Goal: Information Seeking & Learning: Learn about a topic

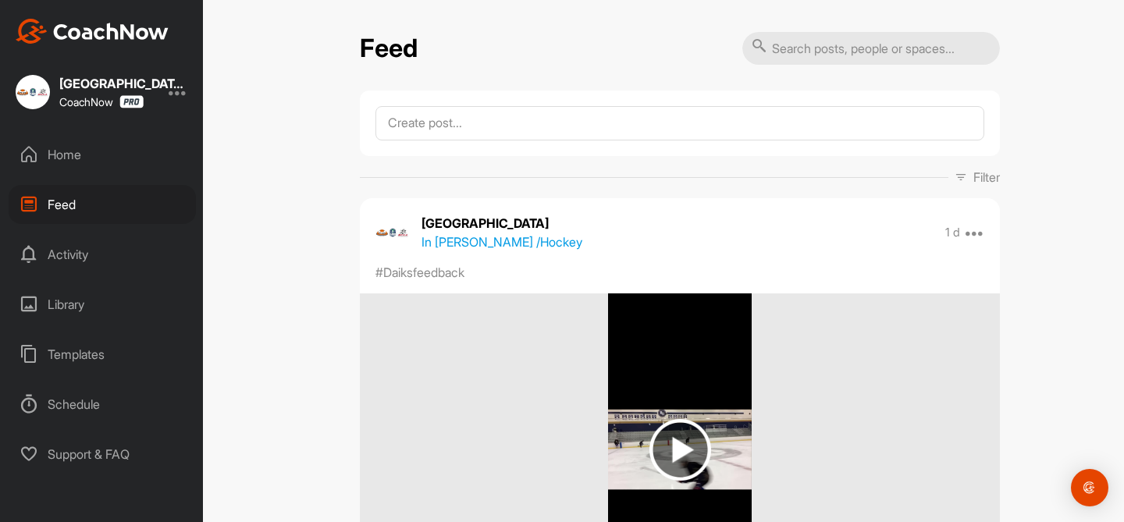
click at [851, 52] on input "text" at bounding box center [871, 48] width 258 height 33
click at [991, 175] on p "Filter" at bounding box center [987, 177] width 27 height 19
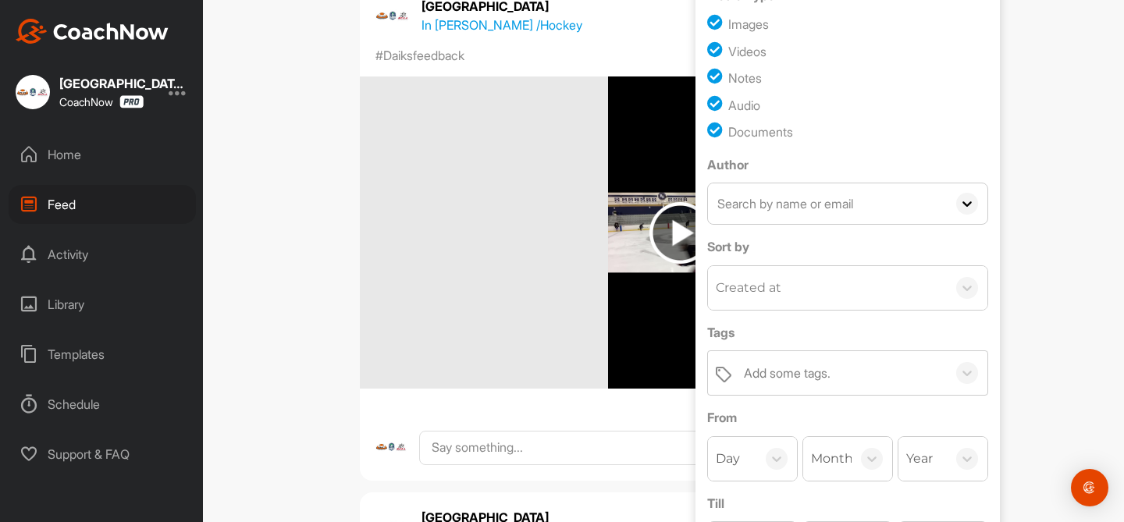
scroll to position [279, 0]
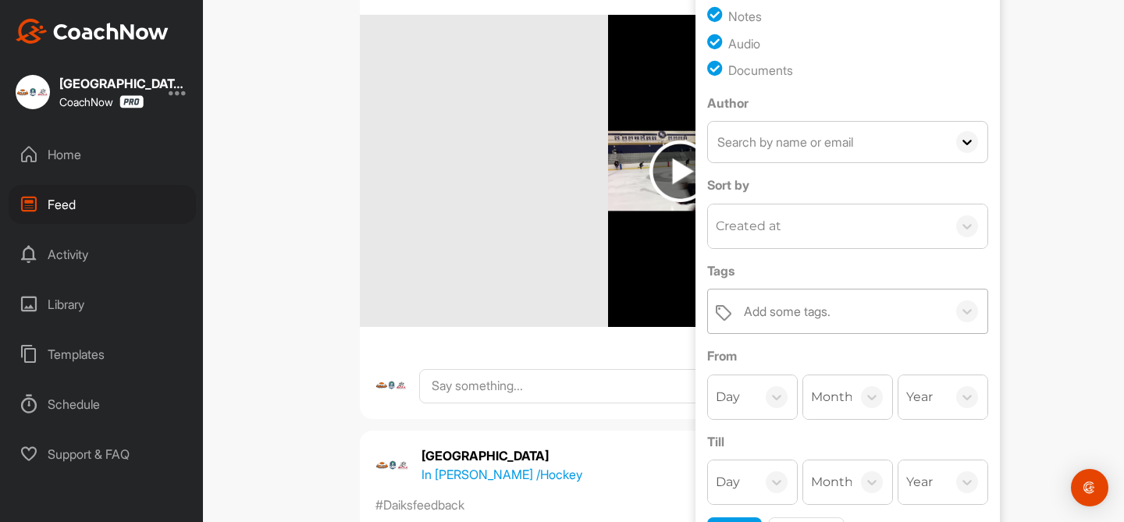
click at [838, 311] on div "Add some tags." at bounding box center [841, 312] width 211 height 44
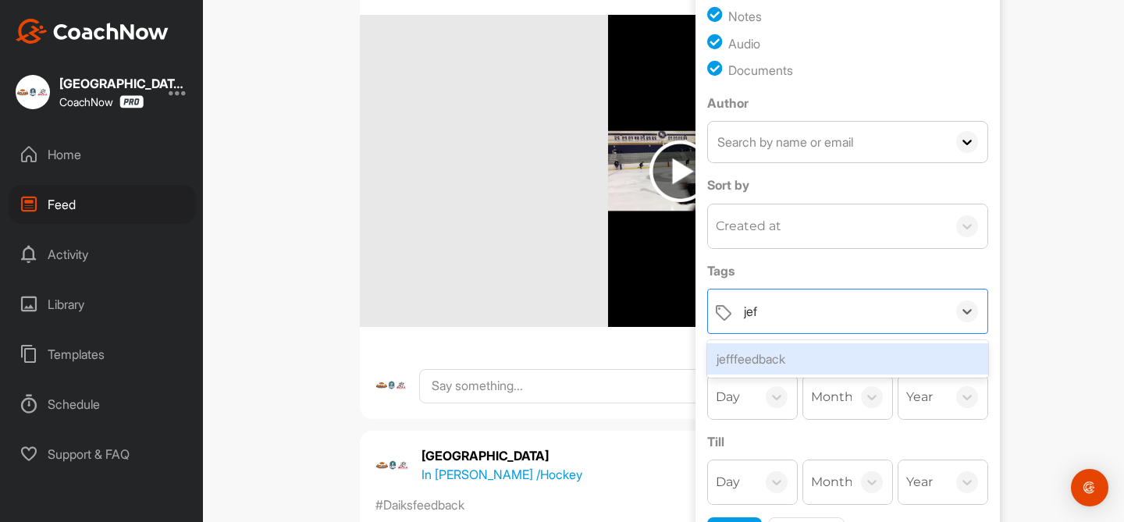
type input "jeff"
click at [820, 360] on div "jefffeedback" at bounding box center [847, 359] width 281 height 31
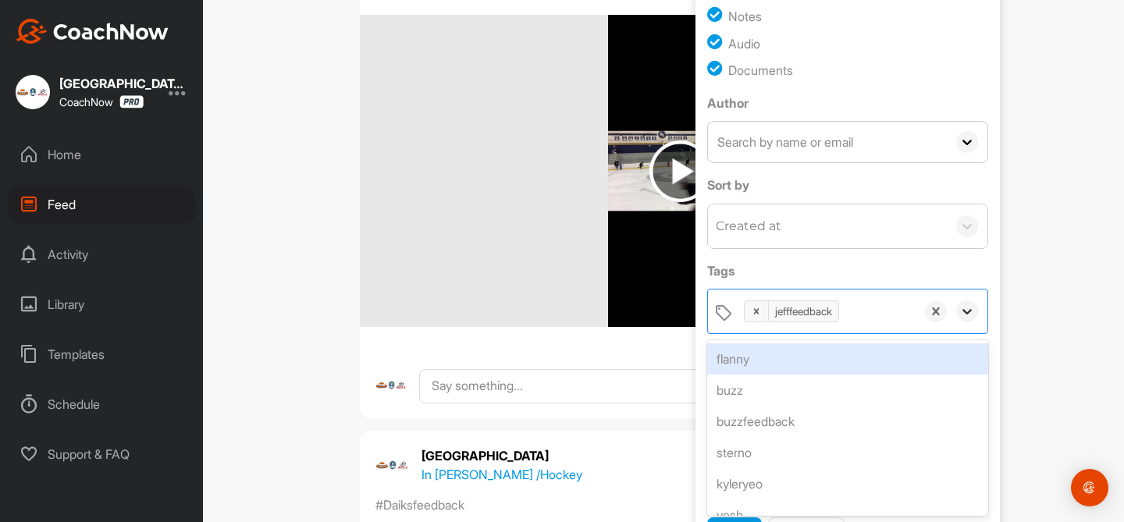
click at [967, 313] on icon at bounding box center [967, 311] width 9 height 5
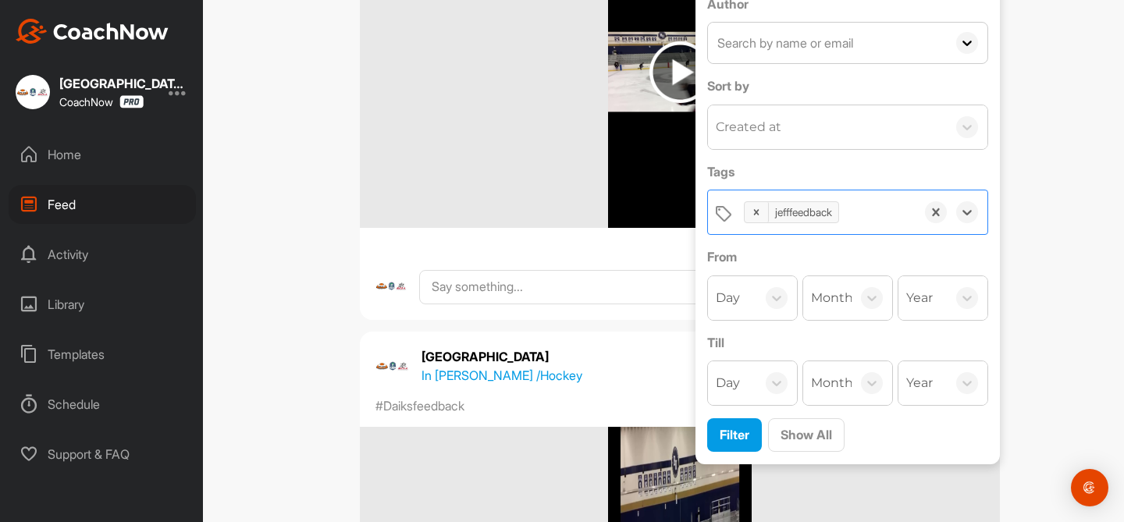
scroll to position [424, 0]
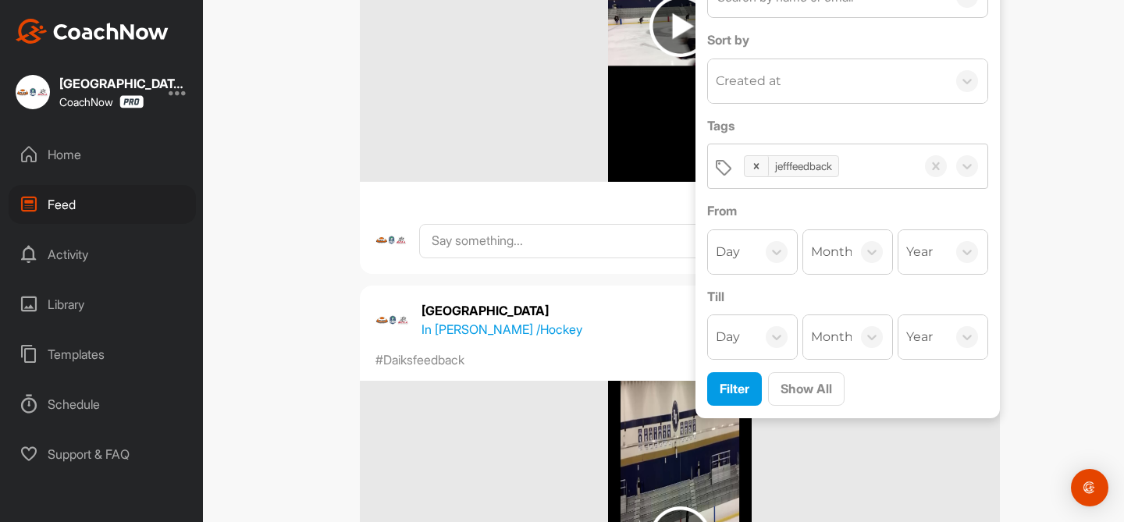
click at [752, 228] on div "From Day Month Year" at bounding box center [847, 237] width 281 height 73
click at [752, 255] on div "Day" at bounding box center [732, 252] width 48 height 44
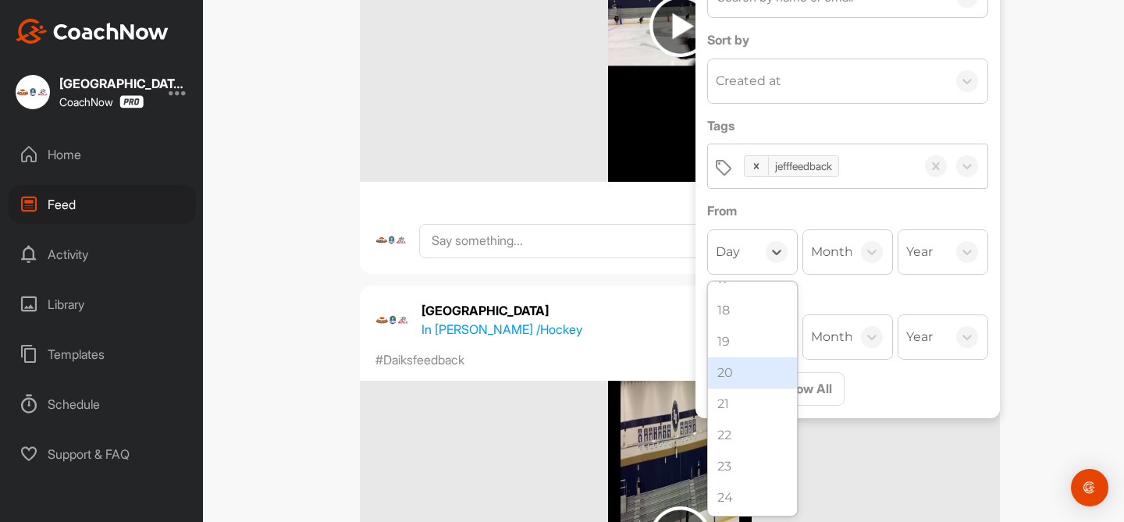
scroll to position [521, 0]
click at [745, 312] on div "18" at bounding box center [752, 310] width 89 height 31
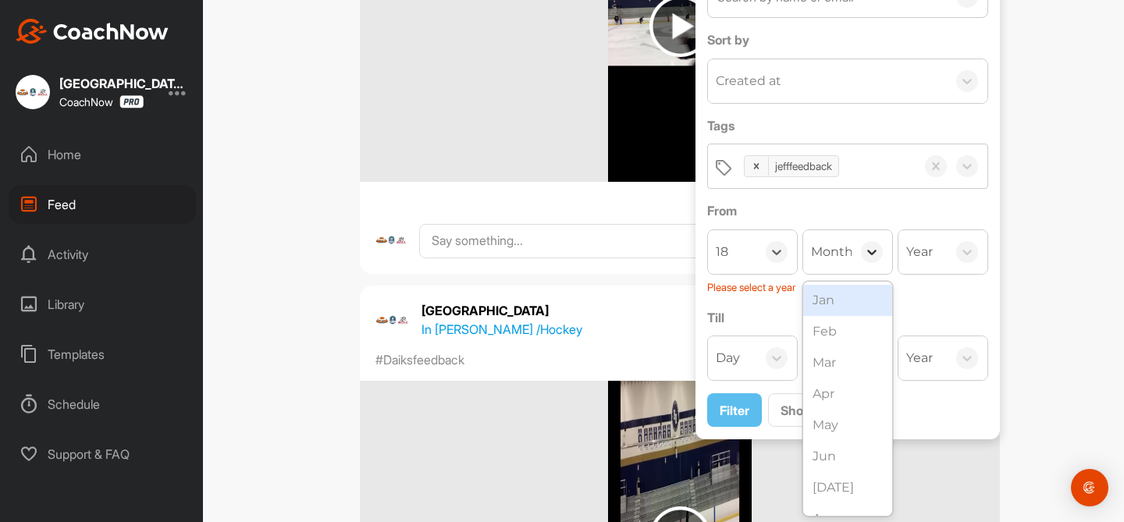
click at [873, 254] on icon at bounding box center [872, 252] width 16 height 16
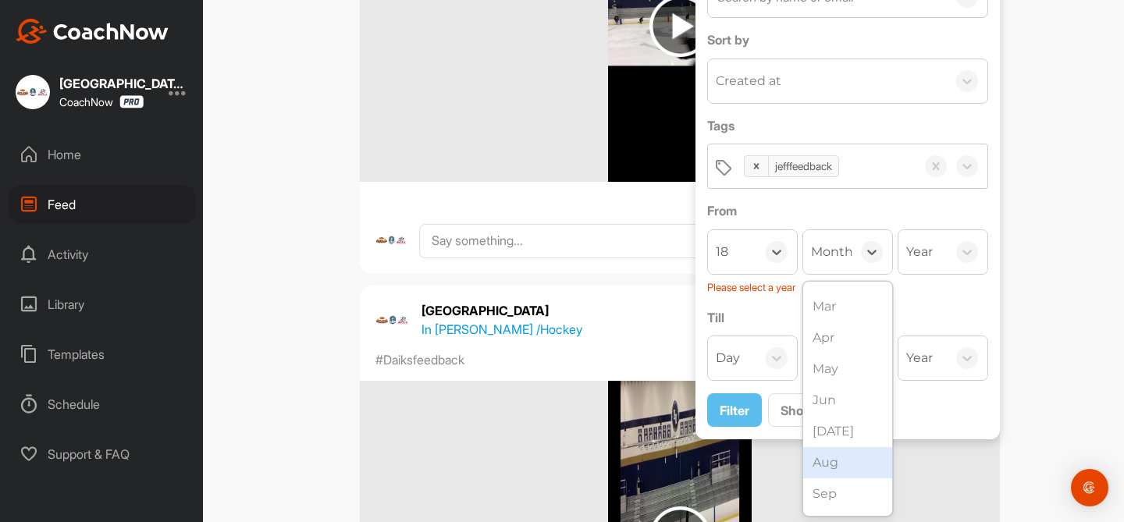
click at [840, 467] on div "Aug" at bounding box center [847, 462] width 89 height 31
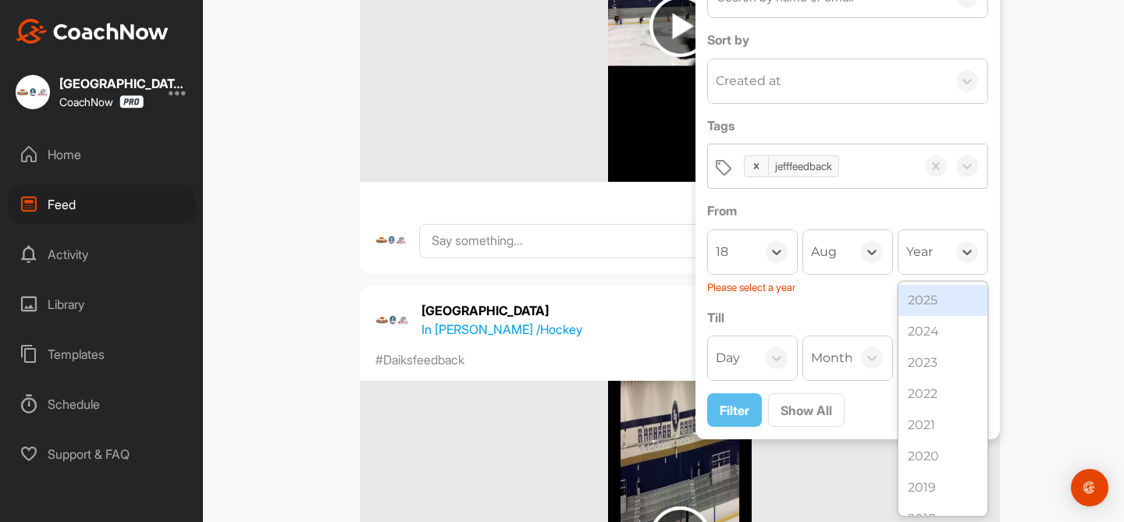
click at [939, 249] on div "Year" at bounding box center [923, 252] width 48 height 44
click at [935, 294] on div "2025" at bounding box center [943, 300] width 89 height 31
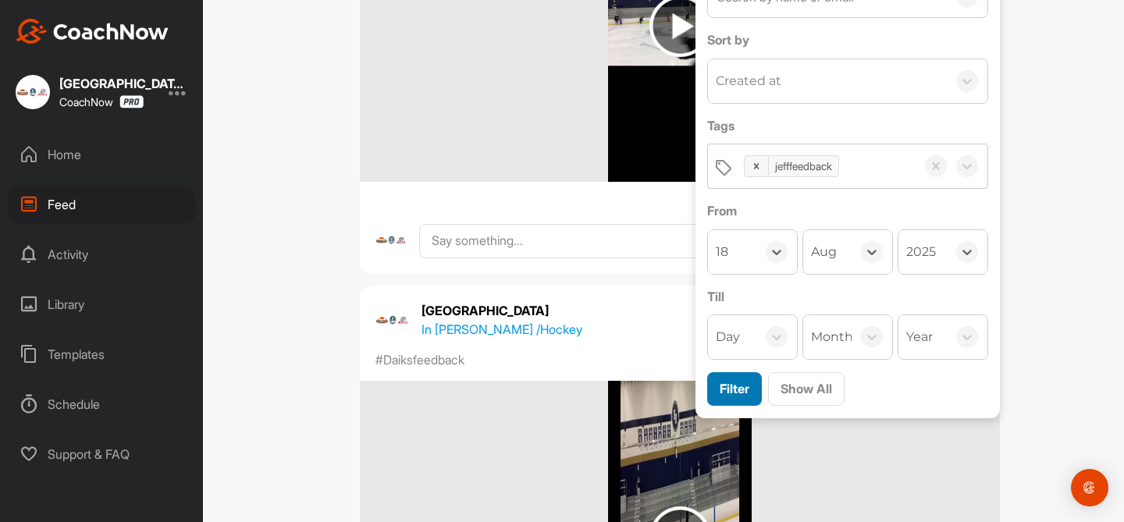
click at [742, 386] on span "Filter" at bounding box center [735, 389] width 30 height 16
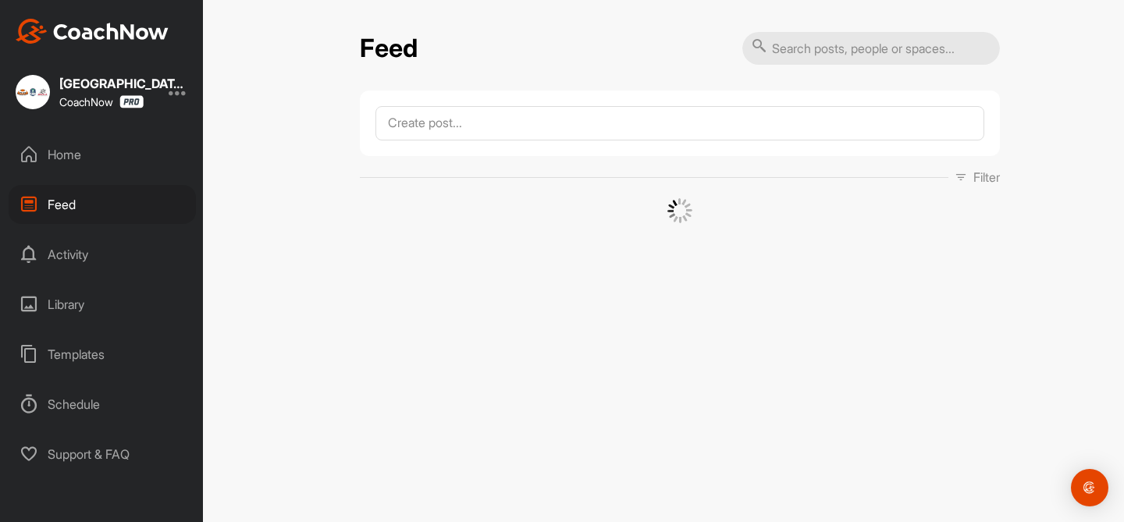
scroll to position [0, 0]
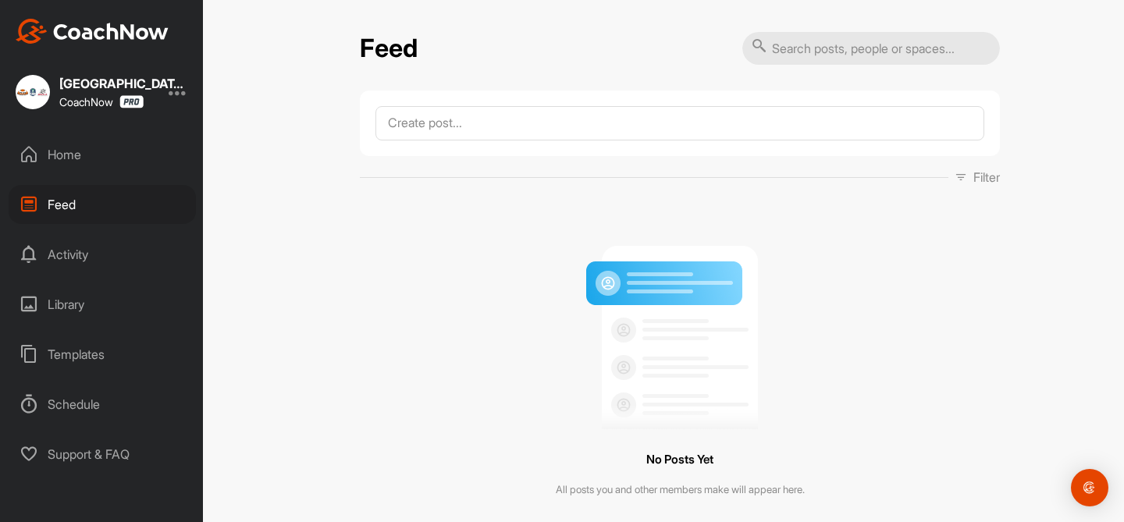
click at [981, 190] on div "Filter Media Type Images Videos Notes Audio Documents Author AB A.J. Bucchino a…" at bounding box center [680, 312] width 640 height 443
click at [981, 177] on p "Filter" at bounding box center [987, 177] width 27 height 19
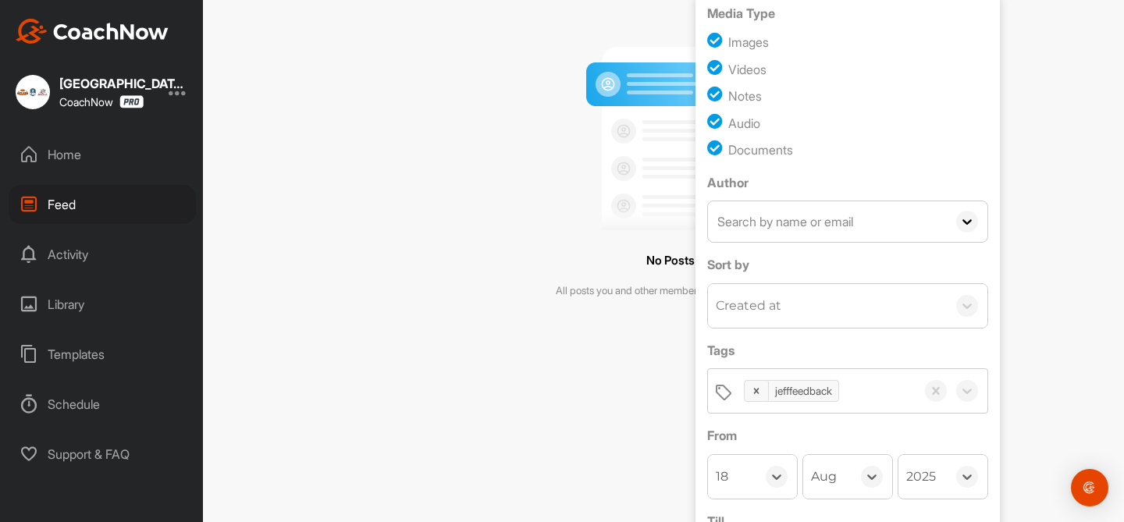
scroll to position [291, 0]
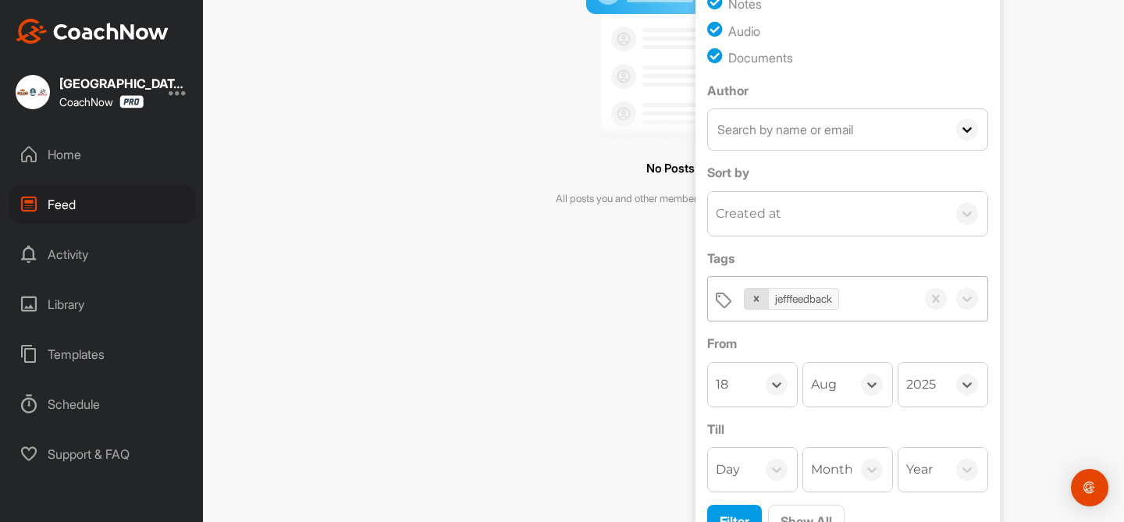
click at [762, 301] on div at bounding box center [757, 299] width 24 height 20
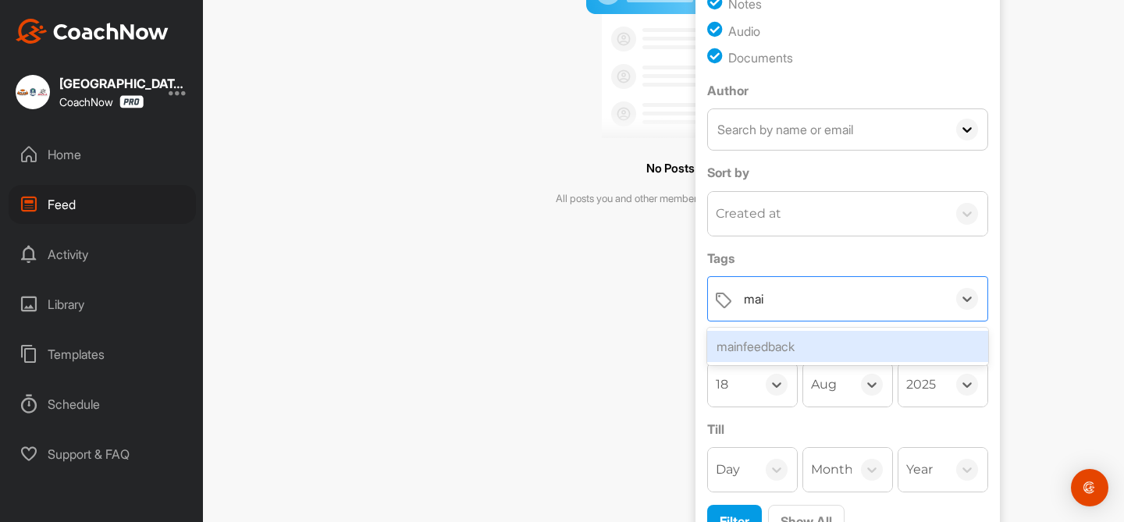
type input "main"
click at [764, 347] on div "mainfeedback" at bounding box center [847, 346] width 281 height 31
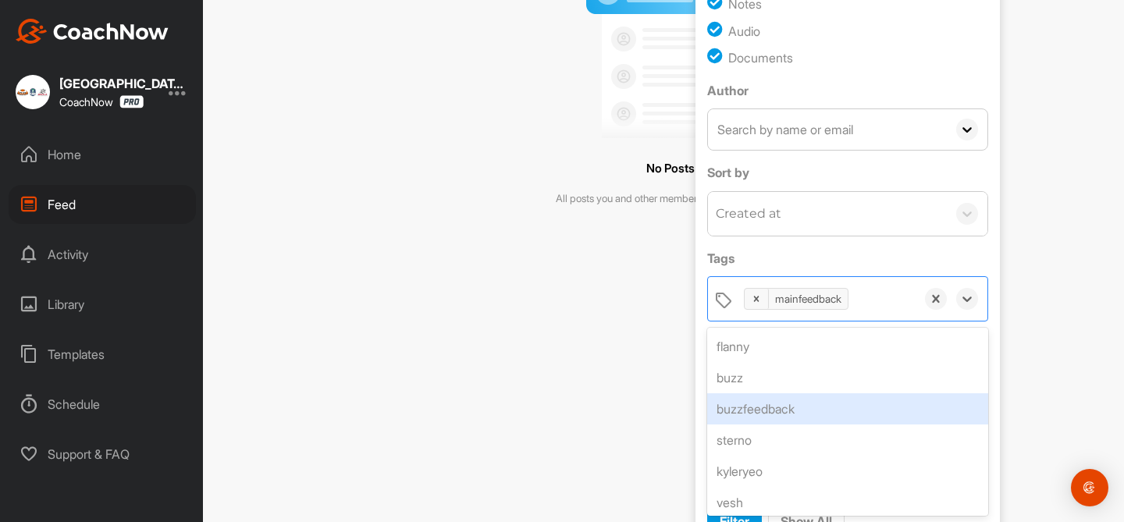
scroll to position [63, 0]
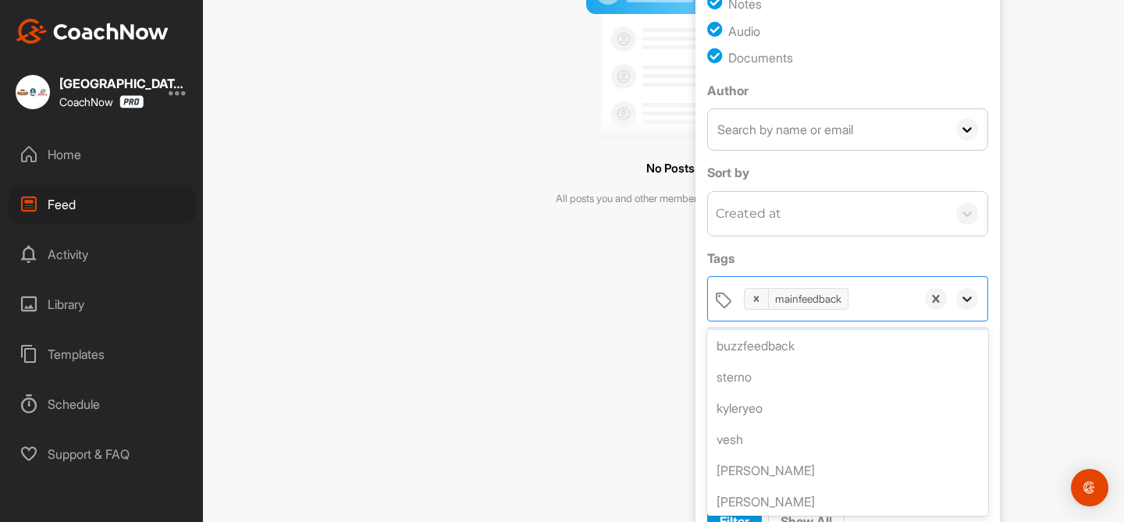
click at [977, 301] on div at bounding box center [967, 299] width 22 height 22
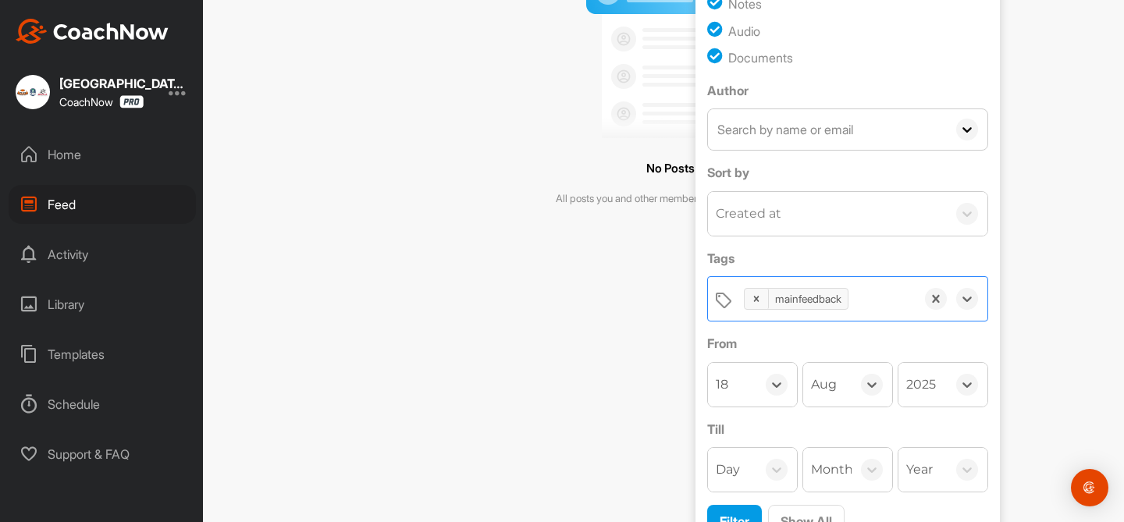
scroll to position [320, 0]
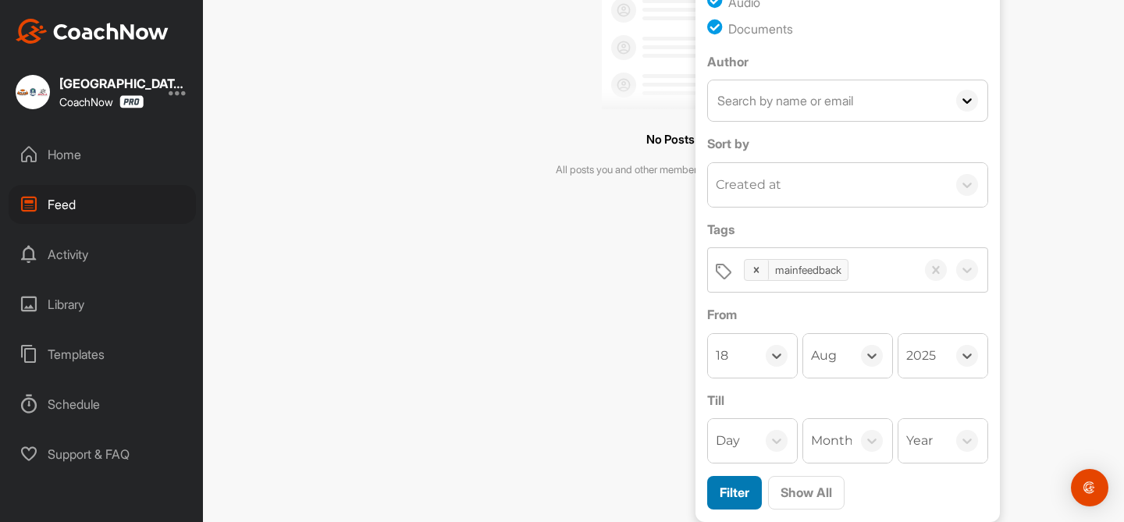
click at [724, 492] on span "Filter" at bounding box center [735, 493] width 30 height 16
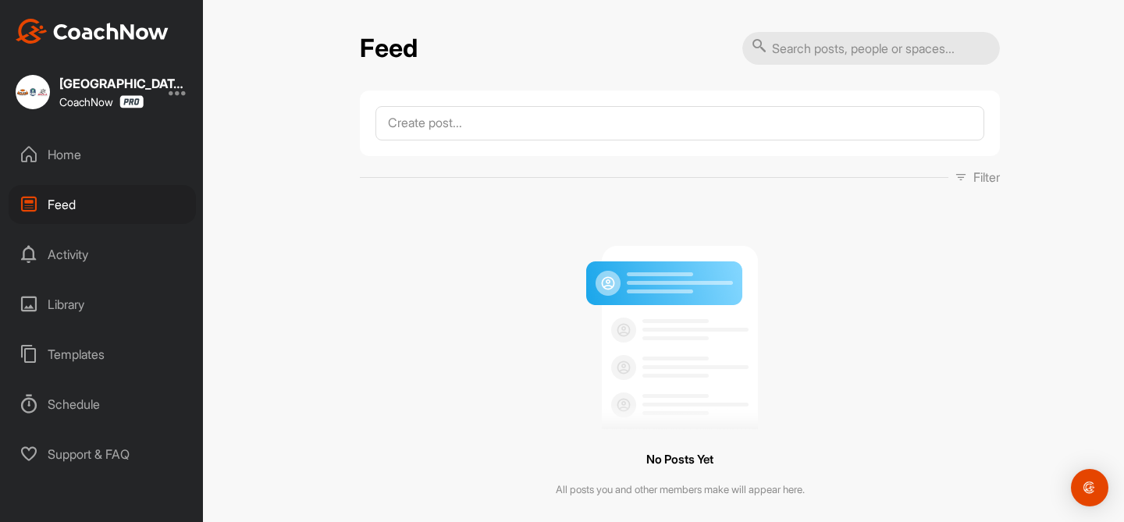
click at [91, 162] on div "Home" at bounding box center [102, 154] width 187 height 39
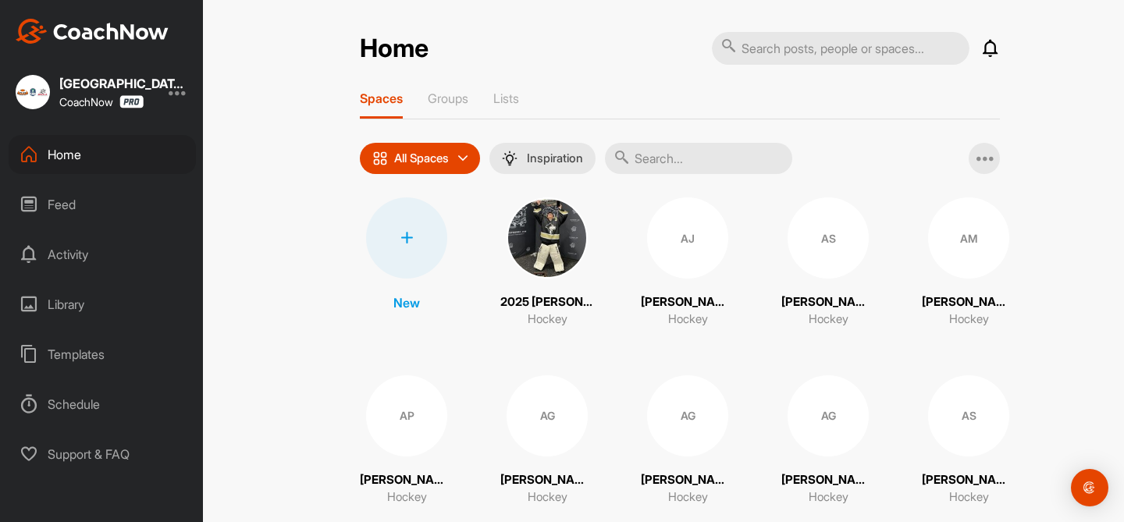
click at [789, 53] on input "text" at bounding box center [841, 48] width 258 height 33
click at [679, 151] on input "text" at bounding box center [698, 158] width 187 height 31
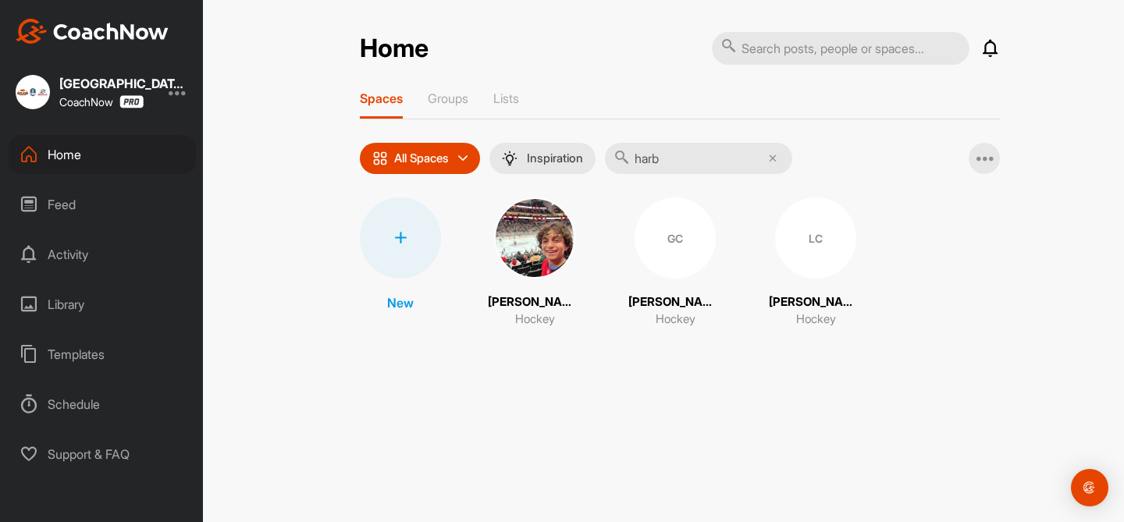
type input "harb"
click at [525, 240] on img at bounding box center [534, 238] width 81 height 81
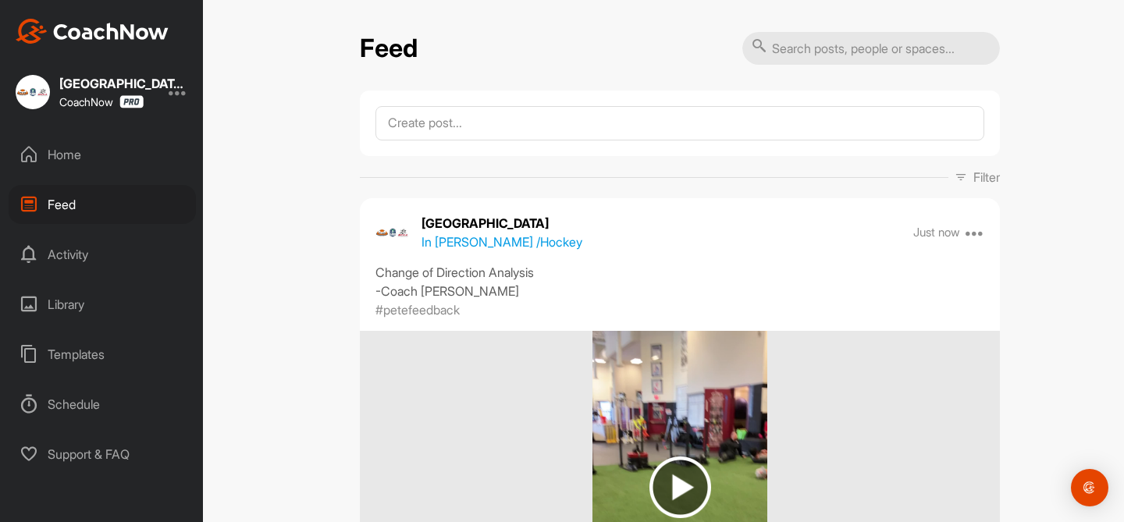
click at [80, 156] on div "Home" at bounding box center [102, 154] width 187 height 39
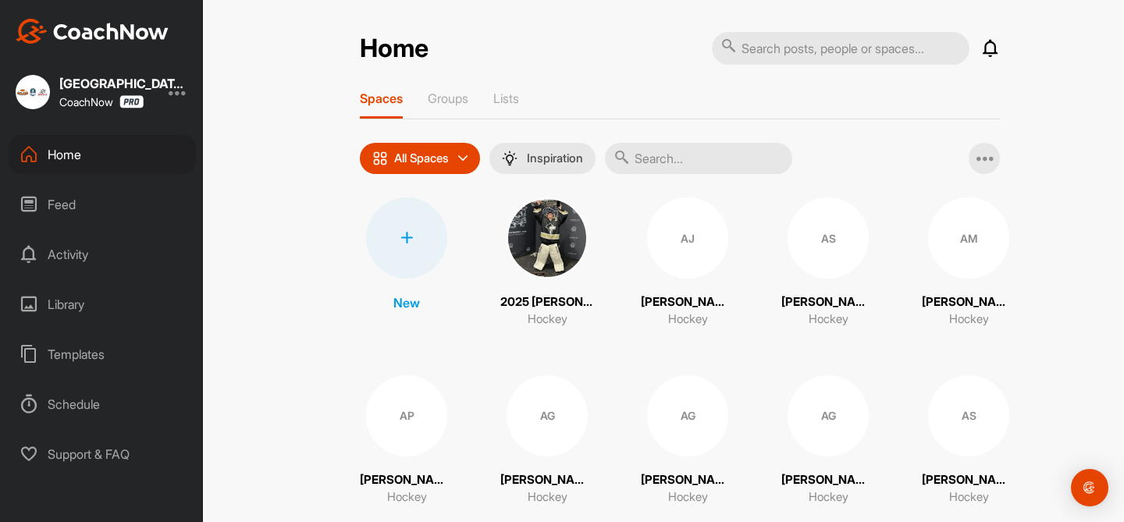
click at [691, 161] on input "text" at bounding box center [698, 158] width 187 height 31
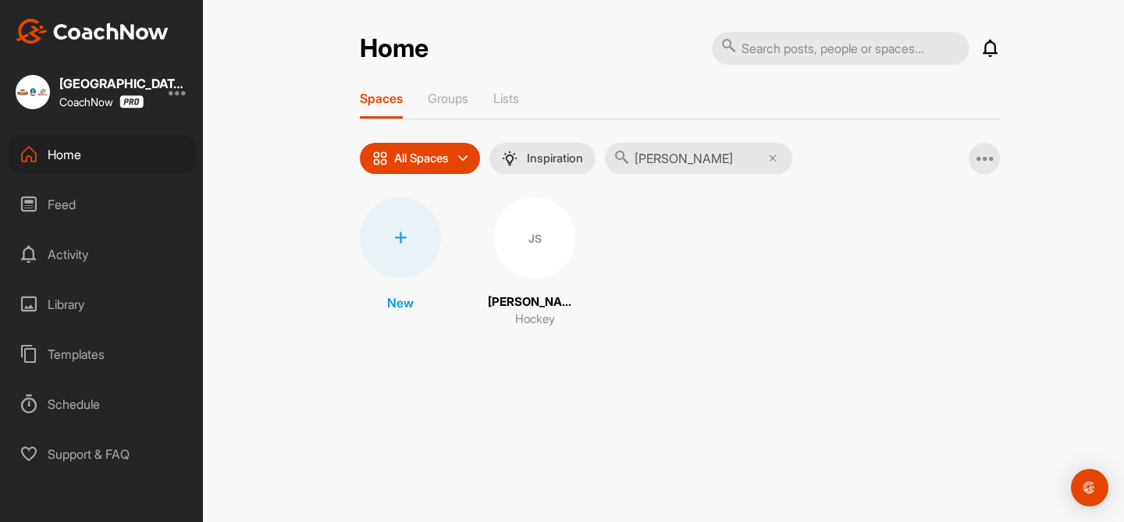
type input "[PERSON_NAME]"
click at [543, 238] on div "JS" at bounding box center [534, 238] width 81 height 81
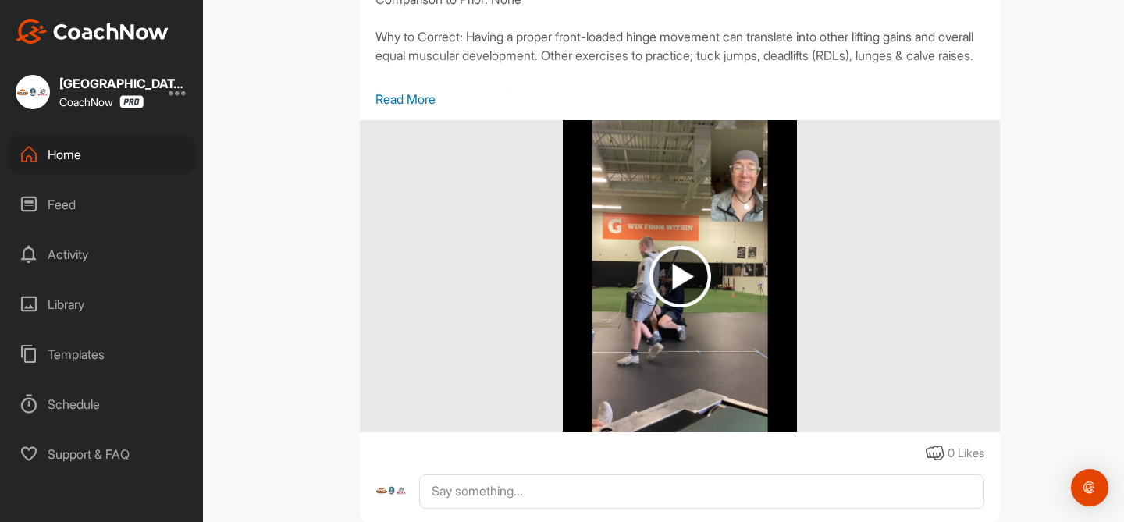
scroll to position [1442, 0]
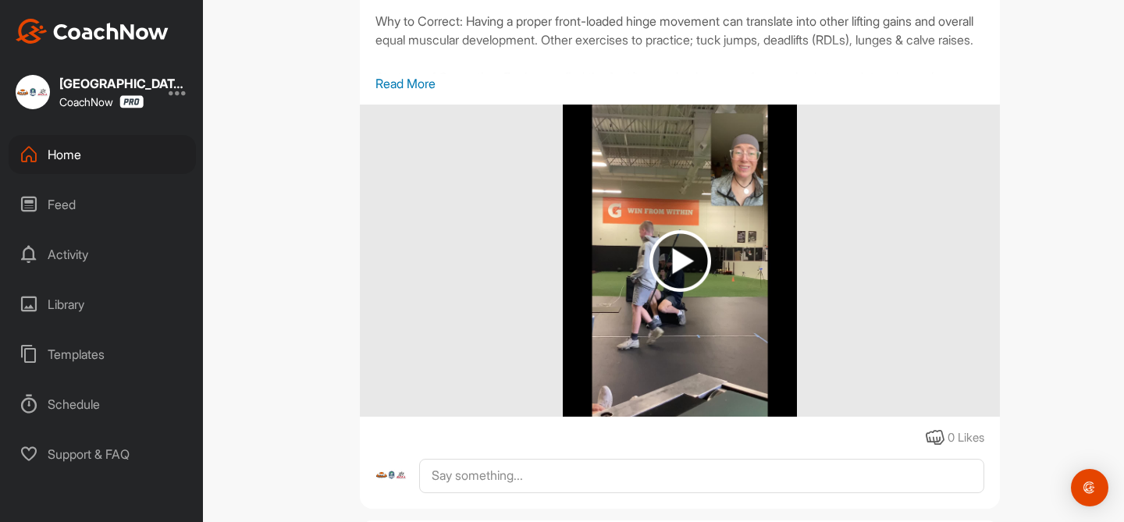
click at [683, 279] on img at bounding box center [681, 261] width 62 height 62
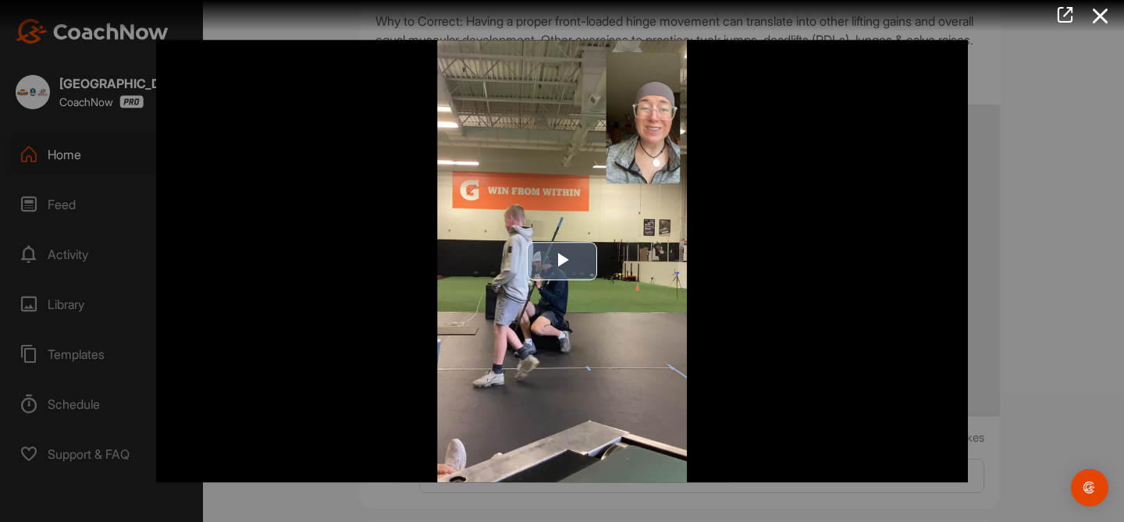
click at [789, 414] on img "Video Player" at bounding box center [562, 261] width 812 height 443
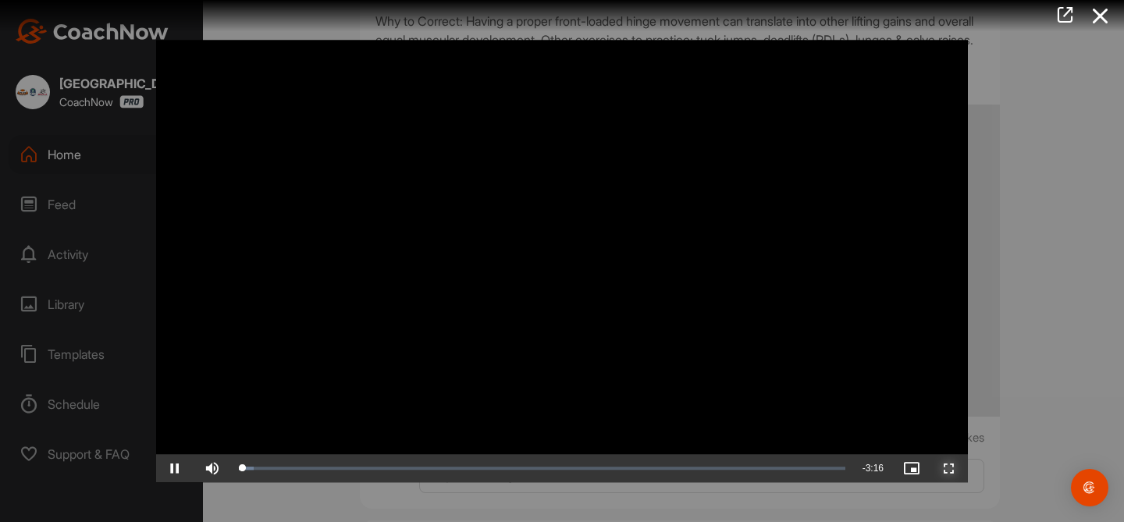
click at [946, 468] on span "Video Player" at bounding box center [949, 468] width 37 height 0
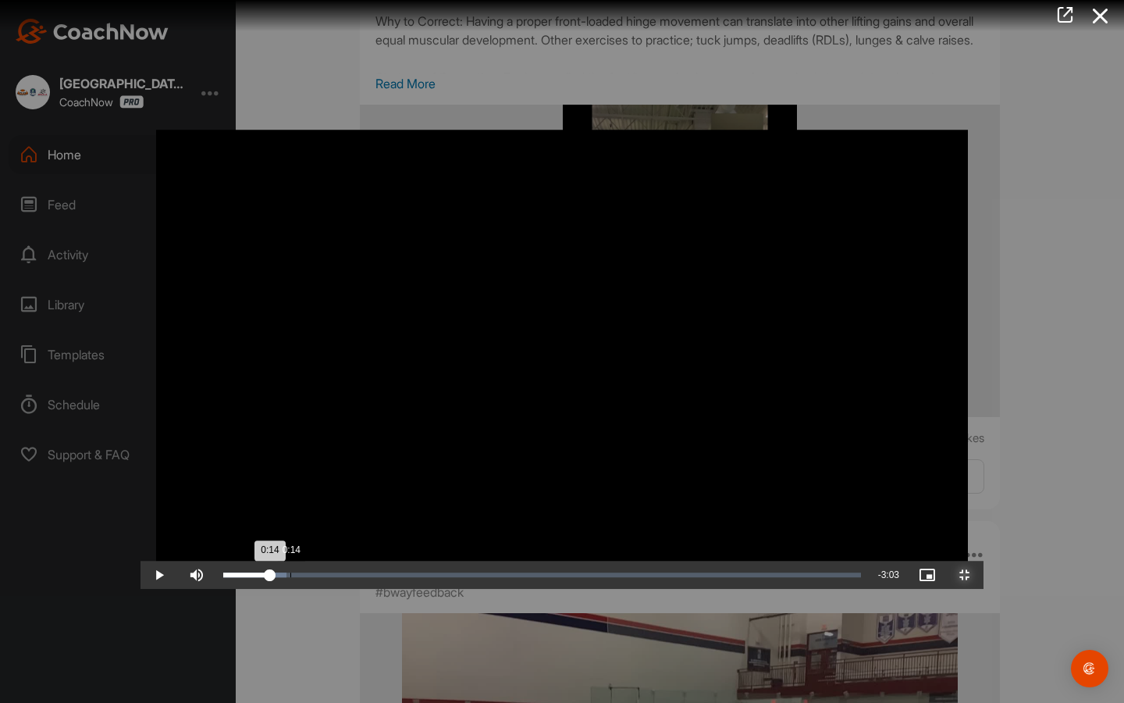
click at [223, 522] on div "Loaded : 9.89% 0:14 0:14" at bounding box center [542, 574] width 638 height 5
click at [270, 522] on div "Loaded : 9.89% 0:40 0:15" at bounding box center [541, 575] width 653 height 28
click at [499, 522] on div "0:59" at bounding box center [499, 574] width 1 height 5
click at [532, 522] on div "Loaded : 33.24% 1:36 1:00" at bounding box center [541, 575] width 653 height 28
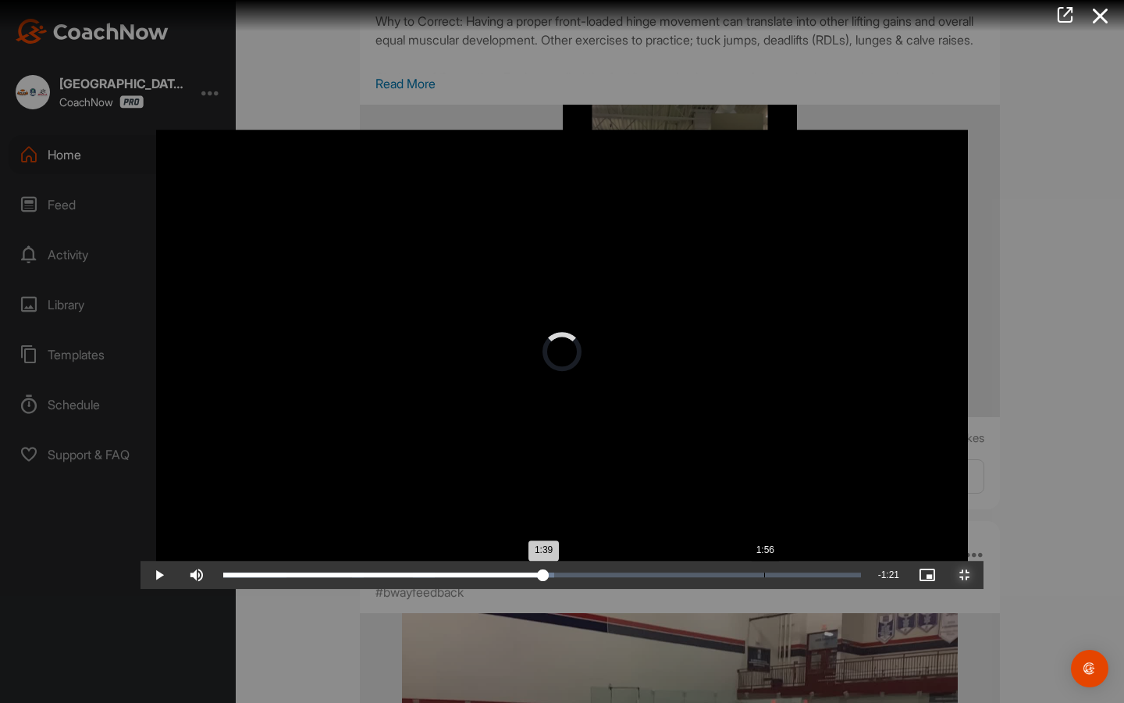
click at [623, 522] on div "Loaded : 51.97% 1:56 1:39" at bounding box center [541, 575] width 653 height 28
click at [668, 522] on div "Loaded : 62.71% 2:05 1:59" at bounding box center [541, 575] width 653 height 28
click at [903, 522] on div "2:26" at bounding box center [903, 574] width 1 height 5
click at [830, 522] on div "Loaded : 77.30% 2:40 2:40" at bounding box center [541, 575] width 653 height 28
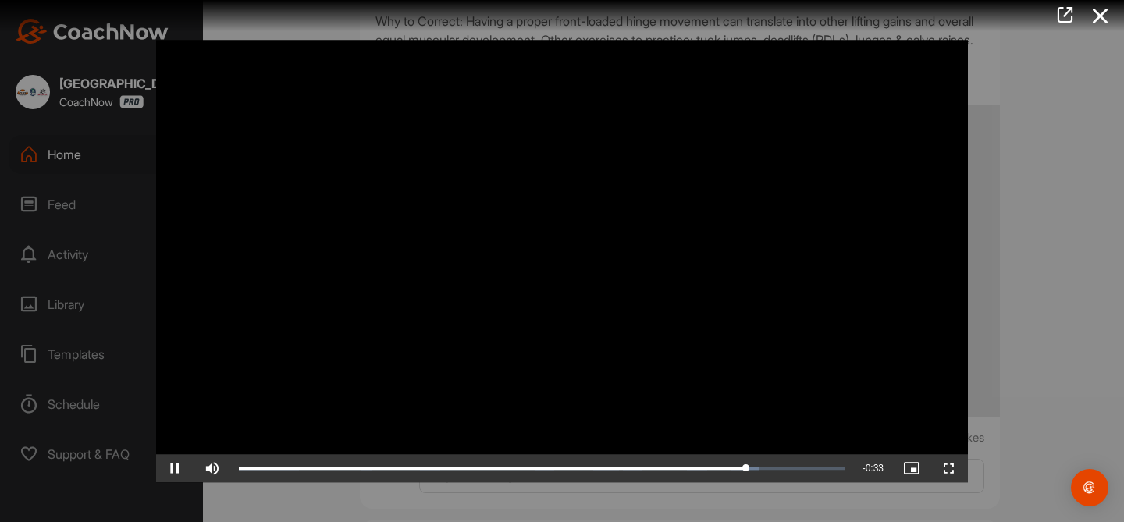
click at [1024, 333] on div at bounding box center [562, 261] width 1124 height 522
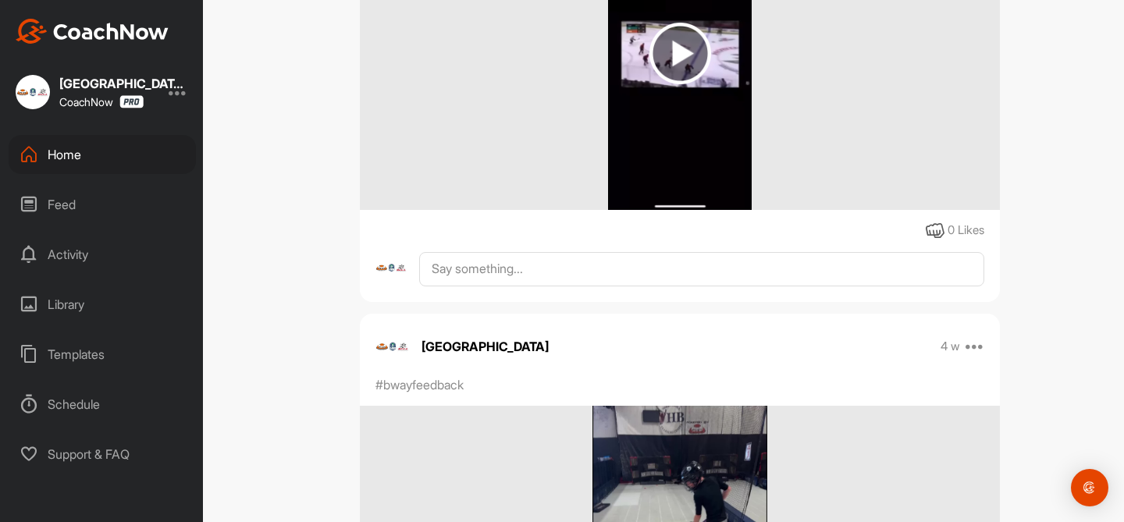
scroll to position [0, 0]
